Goal: Task Accomplishment & Management: Use online tool/utility

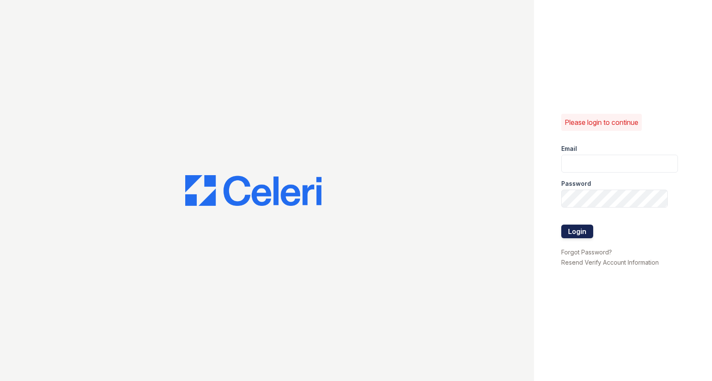
type input "renewtaunton@trinity-pm.com"
click at [579, 227] on button "Login" at bounding box center [577, 232] width 32 height 14
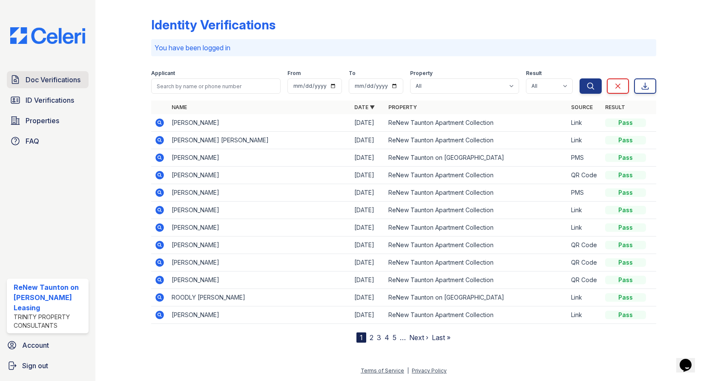
click at [39, 78] on span "Doc Verifications" at bounding box center [53, 80] width 55 height 10
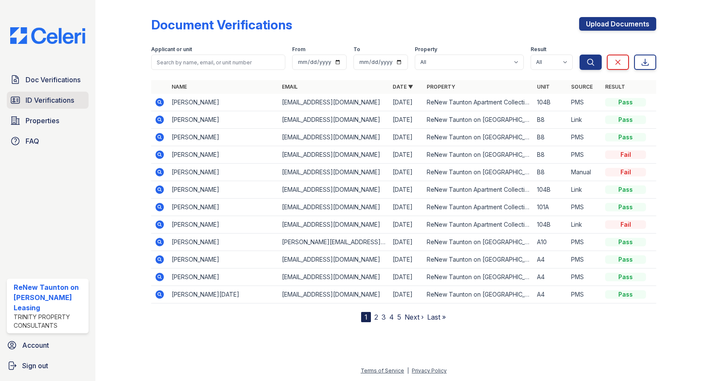
click at [72, 107] on link "ID Verifications" at bounding box center [48, 100] width 82 height 17
